Goal: Transaction & Acquisition: Purchase product/service

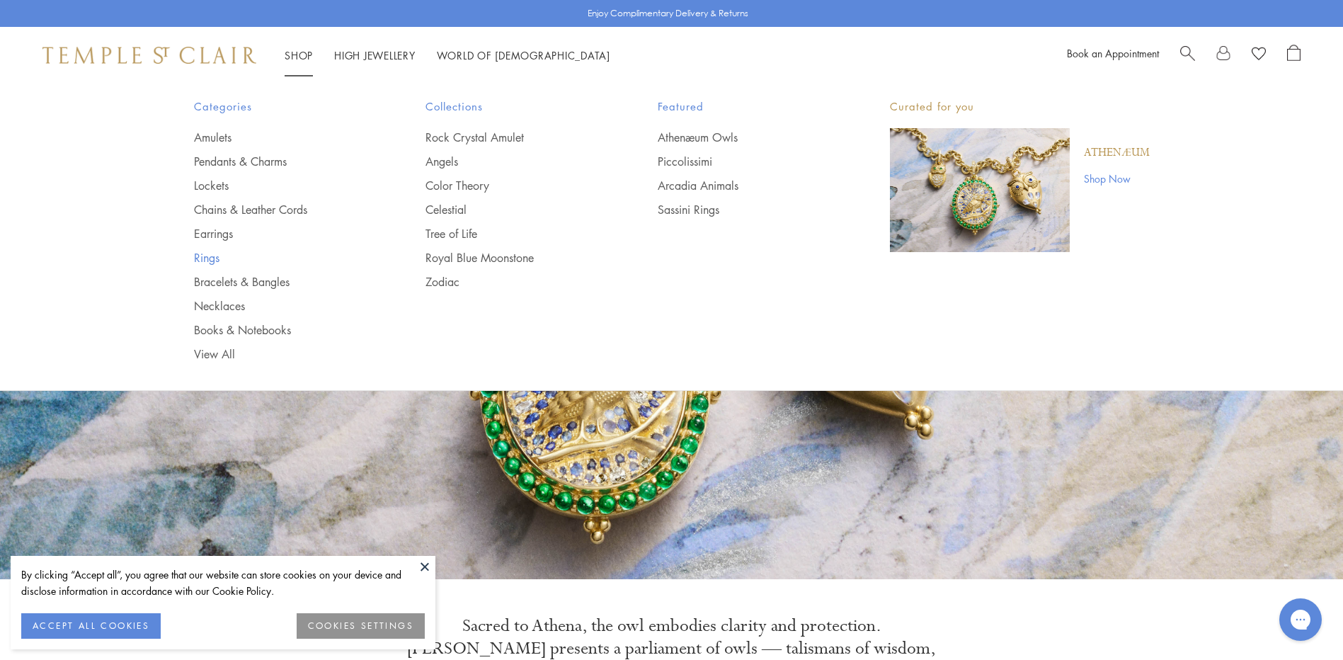
click at [201, 256] on link "Rings" at bounding box center [282, 258] width 176 height 16
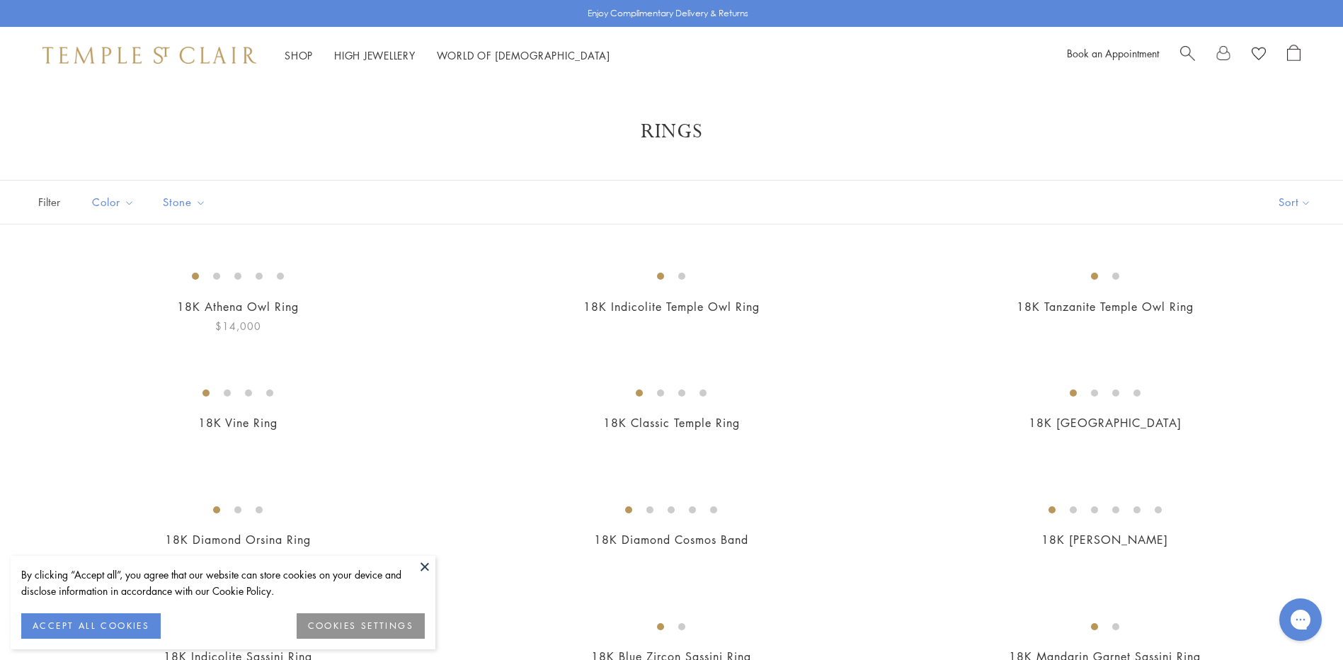
click at [126, 622] on button "ACCEPT ALL COOKIES" at bounding box center [91, 625] width 140 height 25
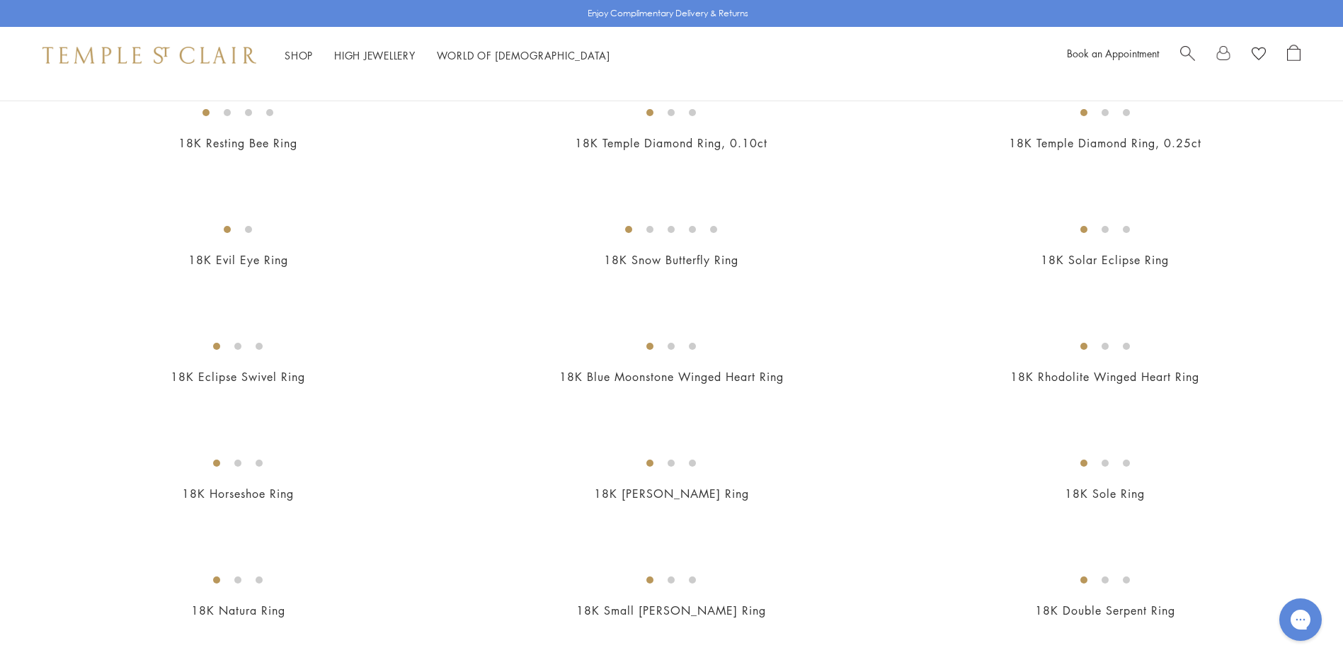
scroll to position [850, 0]
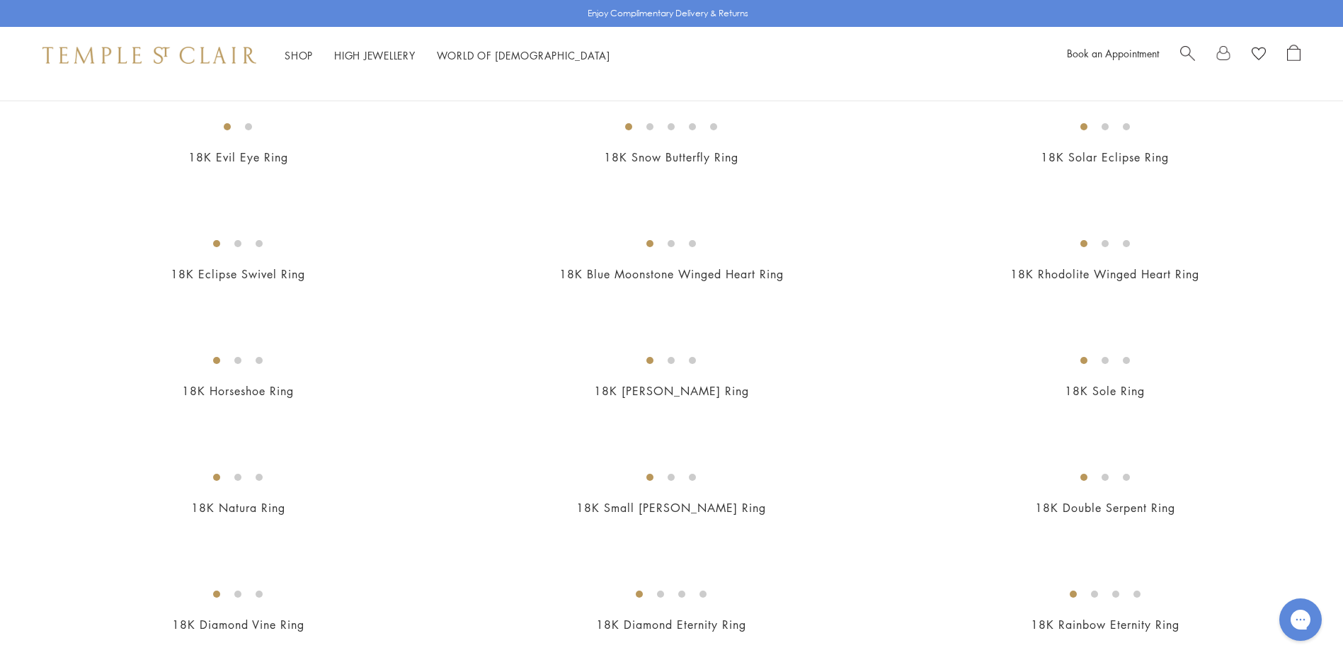
click at [0, 0] on img at bounding box center [0, 0] width 0 height 0
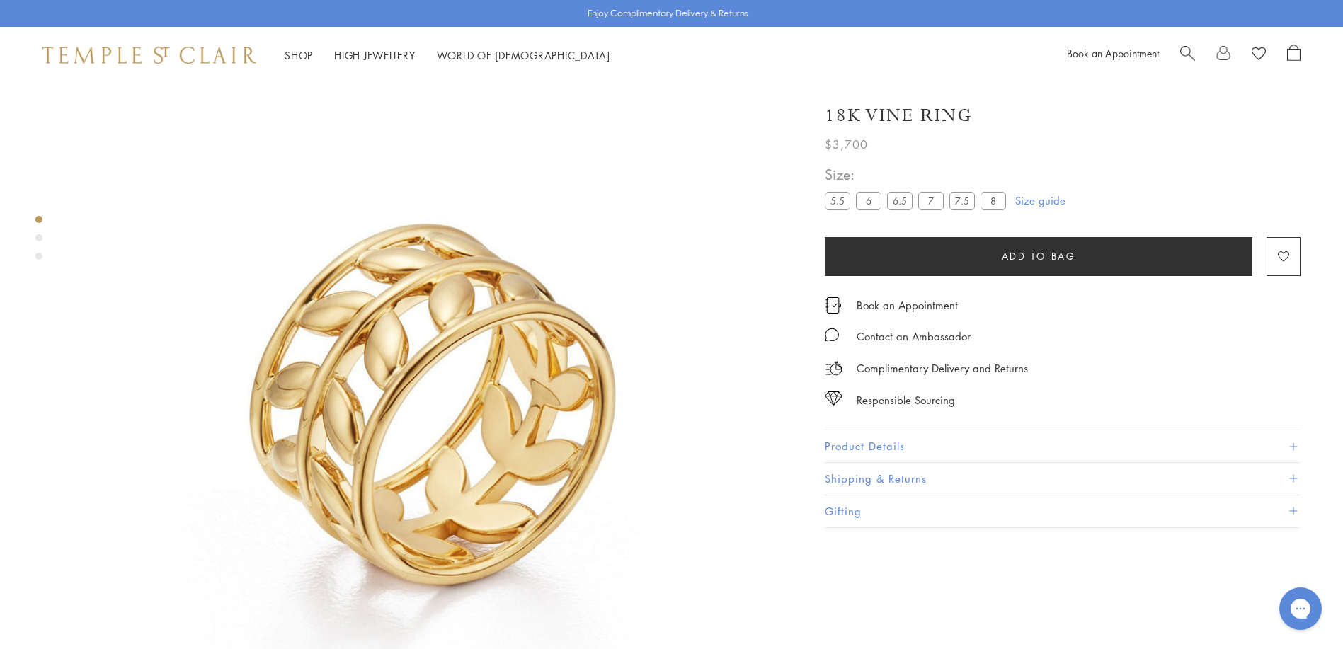
click at [998, 200] on label "8" at bounding box center [993, 201] width 25 height 18
